Goal: Task Accomplishment & Management: Manage account settings

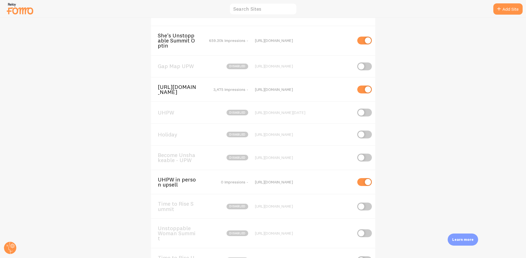
scroll to position [106, 0]
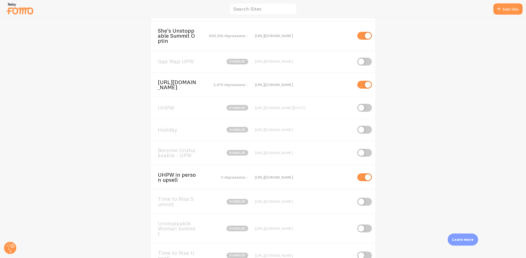
click at [163, 179] on span "UHPW in person upsell" at bounding box center [180, 177] width 45 height 10
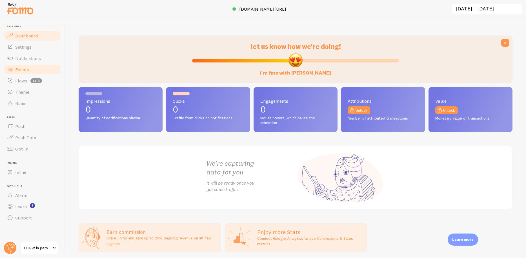
click at [26, 72] on span "Events" at bounding box center [22, 70] width 14 height 6
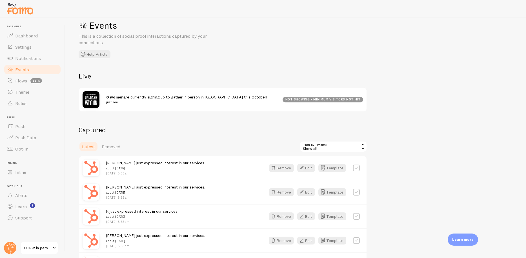
scroll to position [13, 0]
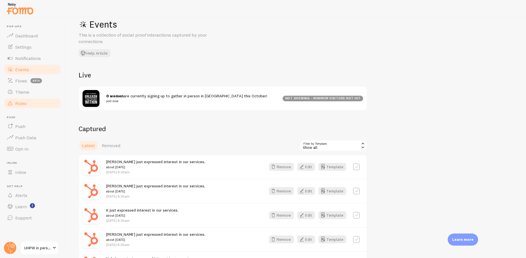
click at [24, 103] on span "Rules" at bounding box center [20, 104] width 11 height 6
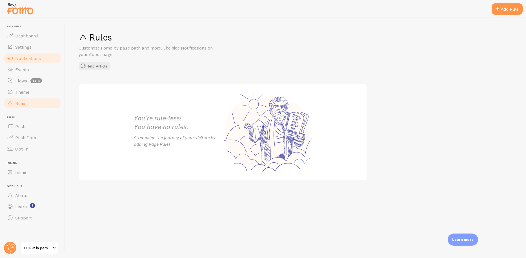
click at [33, 55] on link "Notifications" at bounding box center [32, 58] width 58 height 11
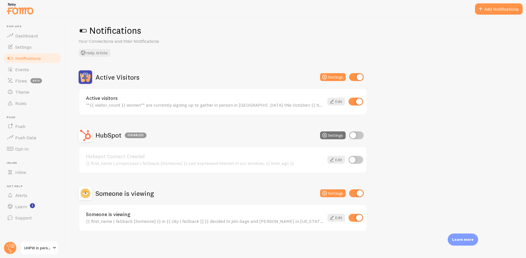
scroll to position [7, 0]
click at [333, 75] on button "Settings" at bounding box center [333, 77] width 26 height 8
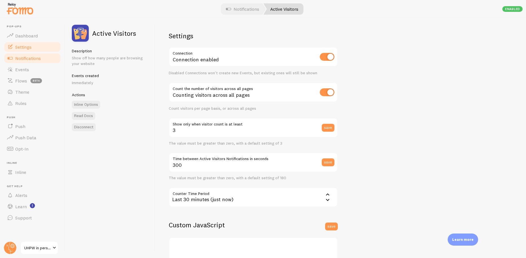
click at [26, 46] on span "Settings" at bounding box center [23, 47] width 16 height 6
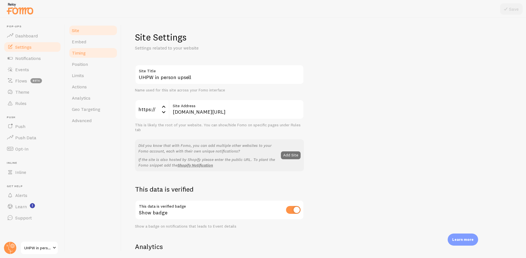
click at [83, 52] on span "Timing" at bounding box center [79, 53] width 14 height 6
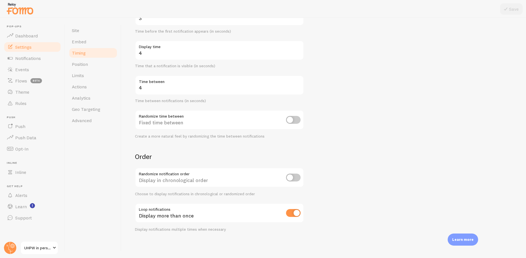
scroll to position [75, 0]
click at [84, 74] on link "Limits" at bounding box center [92, 75] width 49 height 11
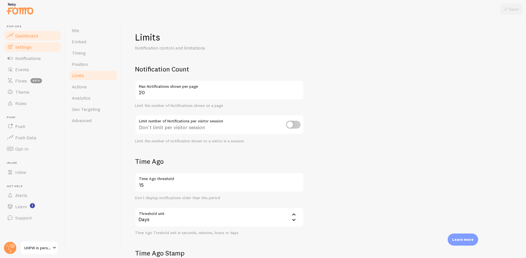
click at [26, 36] on span "Dashboard" at bounding box center [26, 36] width 23 height 6
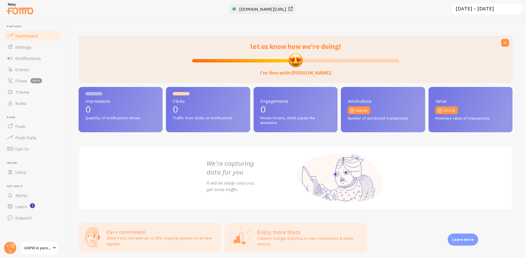
click at [254, 7] on span "[DOMAIN_NAME][URL]" at bounding box center [262, 9] width 47 height 6
click at [41, 246] on span "UHPW in person upsell" at bounding box center [37, 248] width 27 height 7
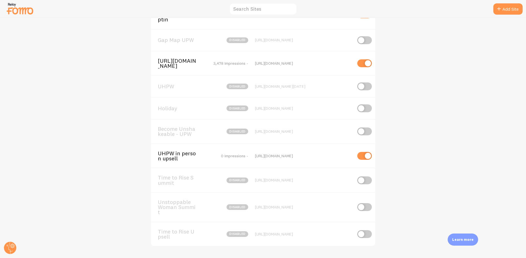
scroll to position [129, 0]
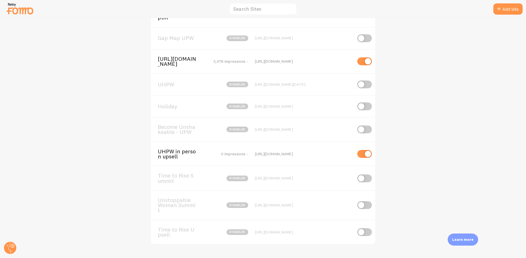
click at [183, 158] on span "UHPW in person upsell" at bounding box center [180, 154] width 45 height 10
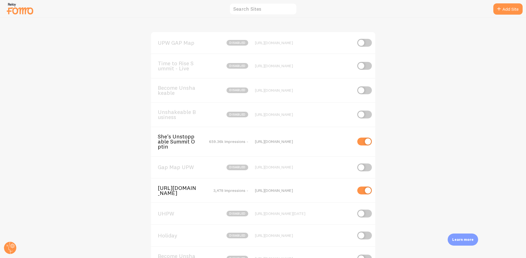
click at [267, 193] on div "[URL][DOMAIN_NAME]" at bounding box center [303, 190] width 97 height 5
copy div "[URL][DOMAIN_NAME]"
click at [166, 135] on span "She's Unstoppable Summit Optin" at bounding box center [180, 141] width 45 height 15
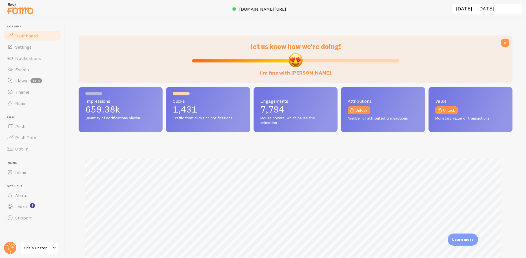
scroll to position [148, 429]
click at [25, 103] on span "Rules" at bounding box center [20, 104] width 11 height 6
click at [33, 247] on span "She's Unstoppable Summit Optin" at bounding box center [37, 248] width 27 height 7
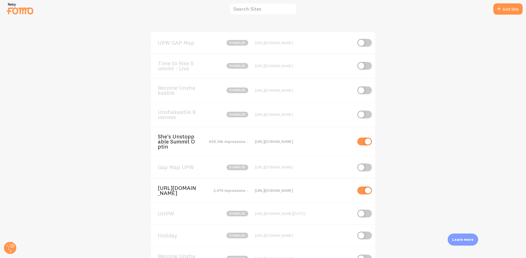
click at [163, 137] on span "She's Unstoppable Summit Optin" at bounding box center [180, 141] width 45 height 15
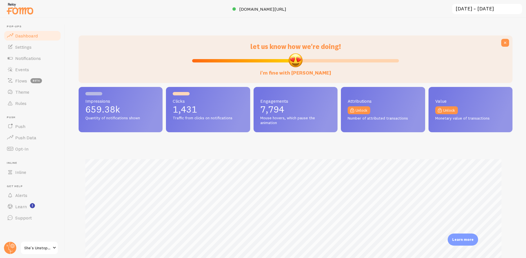
scroll to position [148, 429]
click at [17, 103] on span "Rules" at bounding box center [20, 104] width 11 height 6
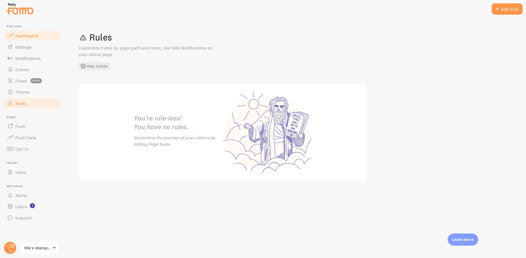
click at [16, 36] on span "Dashboard" at bounding box center [26, 36] width 23 height 6
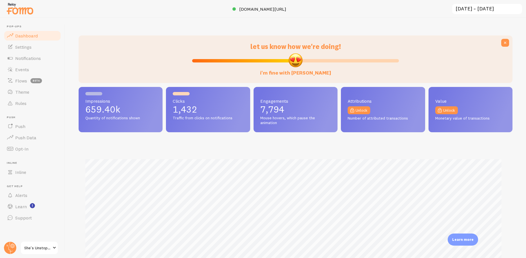
scroll to position [148, 429]
click at [259, 6] on span "[DOMAIN_NAME][URL]" at bounding box center [262, 9] width 47 height 6
click at [36, 246] on span "She's Unstoppable Summit Optin" at bounding box center [37, 248] width 27 height 7
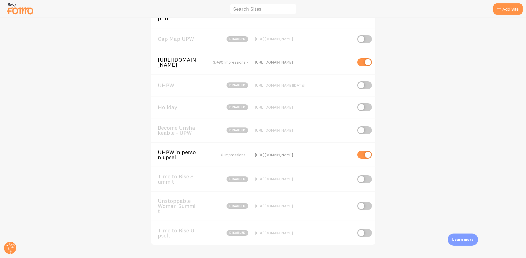
scroll to position [129, 0]
click at [161, 154] on span "UHPW in person upsell" at bounding box center [180, 154] width 45 height 10
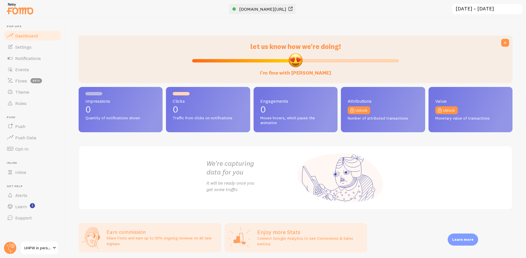
click at [255, 9] on span "[DOMAIN_NAME][URL]" at bounding box center [262, 9] width 47 height 6
click at [40, 246] on span "UHPW in person upsell" at bounding box center [37, 248] width 27 height 7
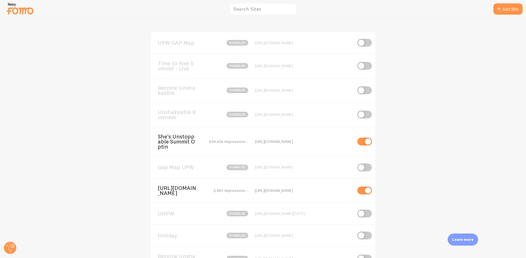
click at [171, 138] on span "She's Unstoppable Summit Optin" at bounding box center [180, 141] width 45 height 15
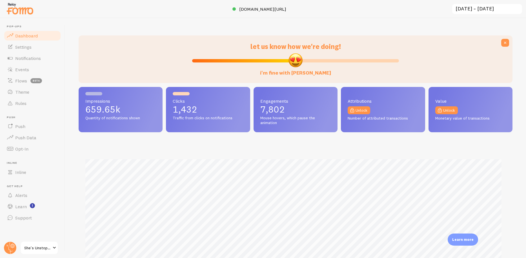
scroll to position [148, 429]
click at [257, 9] on span "[DOMAIN_NAME][URL]" at bounding box center [262, 9] width 47 height 6
click at [32, 245] on span "She's Unstoppable Summit Optin" at bounding box center [37, 248] width 27 height 7
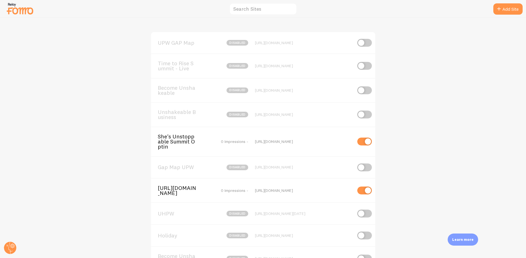
scroll to position [53, 0]
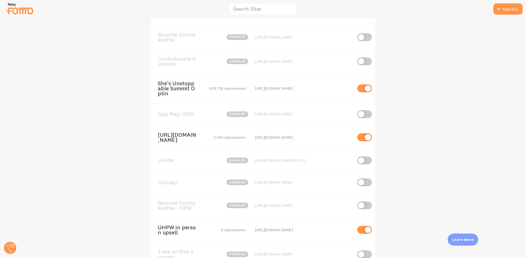
click at [175, 142] on span "[URL][DOMAIN_NAME]" at bounding box center [180, 137] width 45 height 10
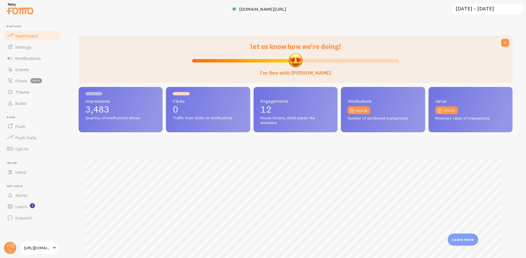
scroll to position [148, 429]
click at [248, 10] on span "[DOMAIN_NAME][URL]" at bounding box center [262, 9] width 47 height 6
